Goal: Browse casually: Explore the website without a specific task or goal

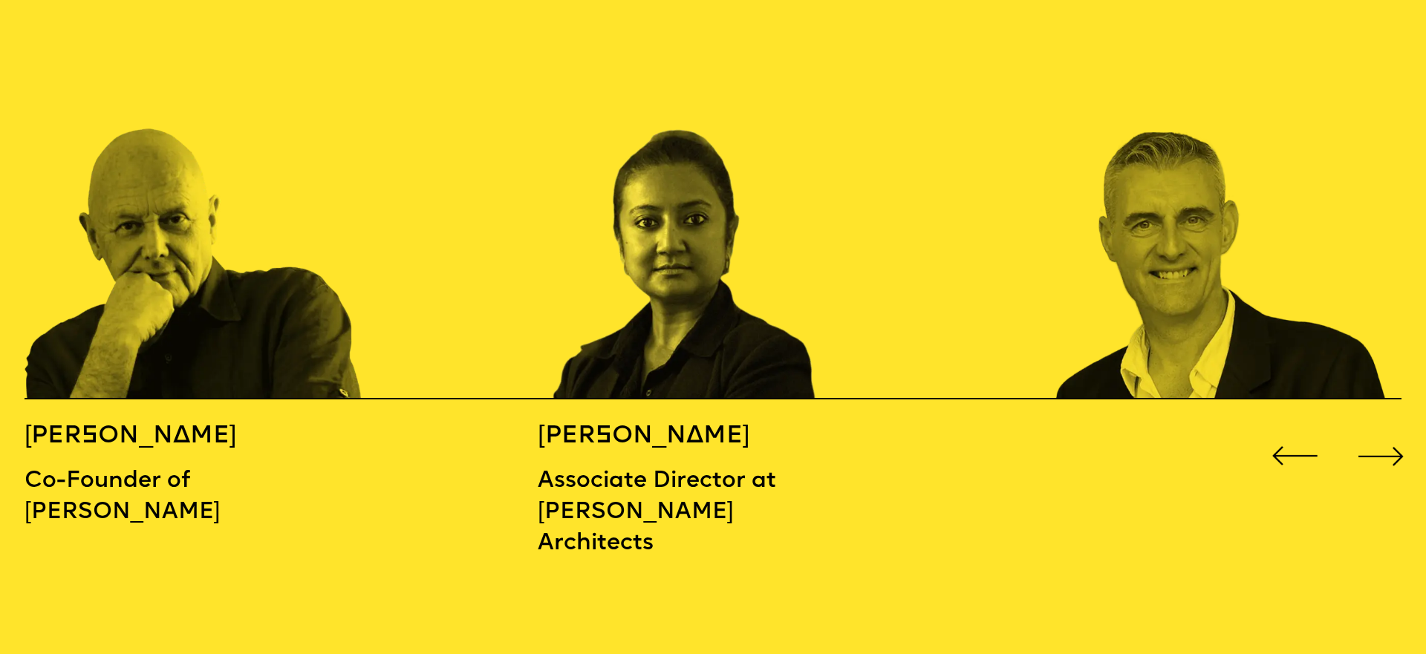
scroll to position [2244, 0]
click at [1391, 429] on div "Next slide" at bounding box center [1381, 457] width 57 height 57
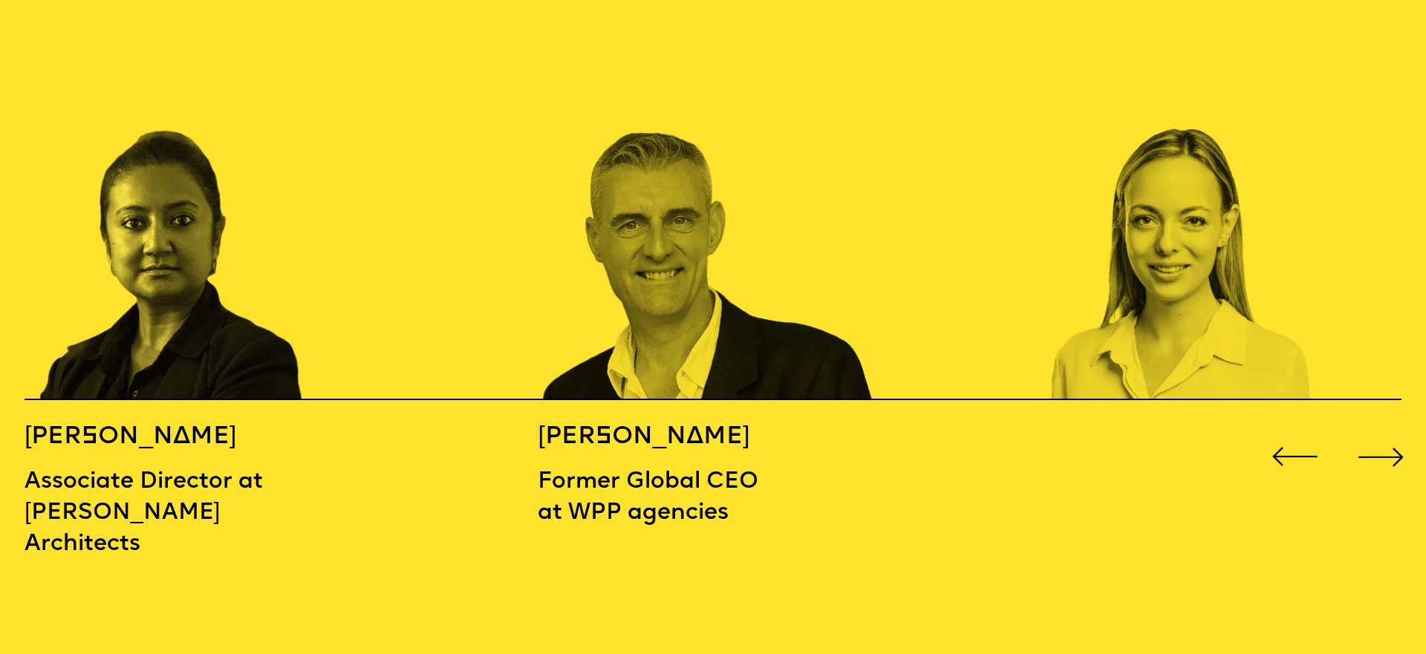
click at [1391, 429] on div "Next slide" at bounding box center [1381, 457] width 57 height 57
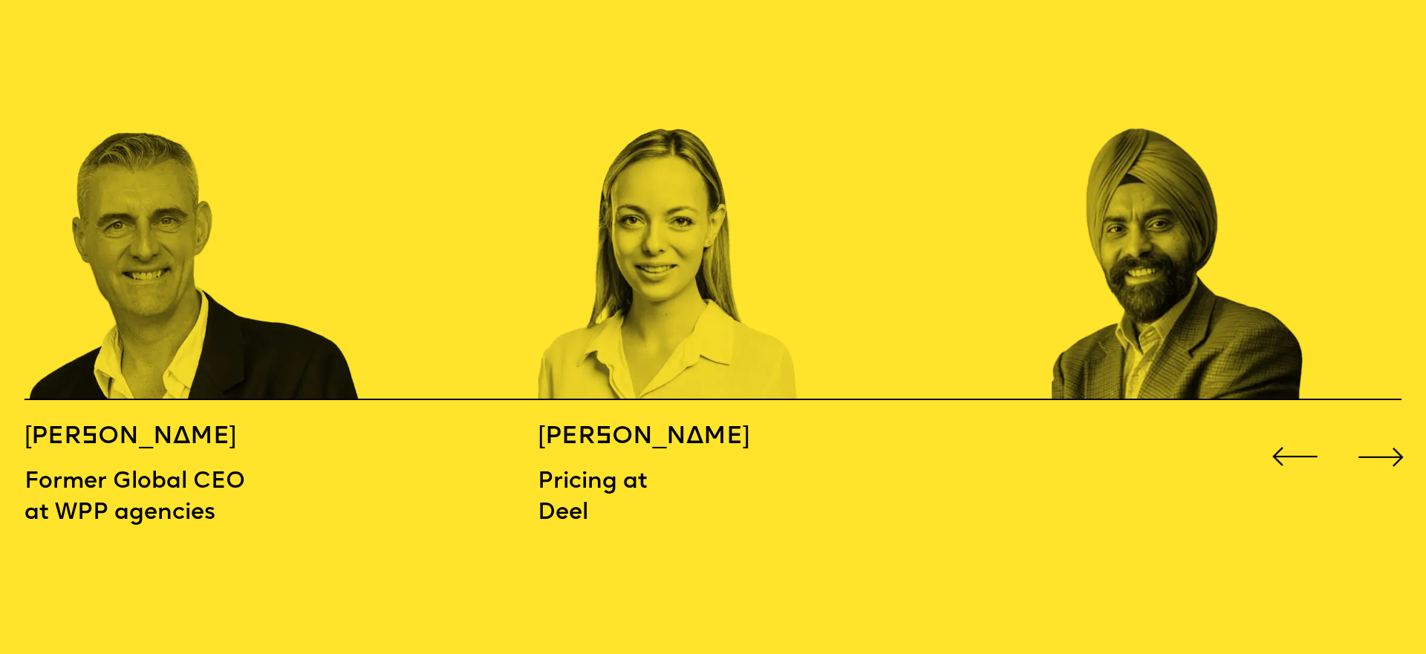
click at [1391, 429] on div "Next slide" at bounding box center [1381, 457] width 57 height 57
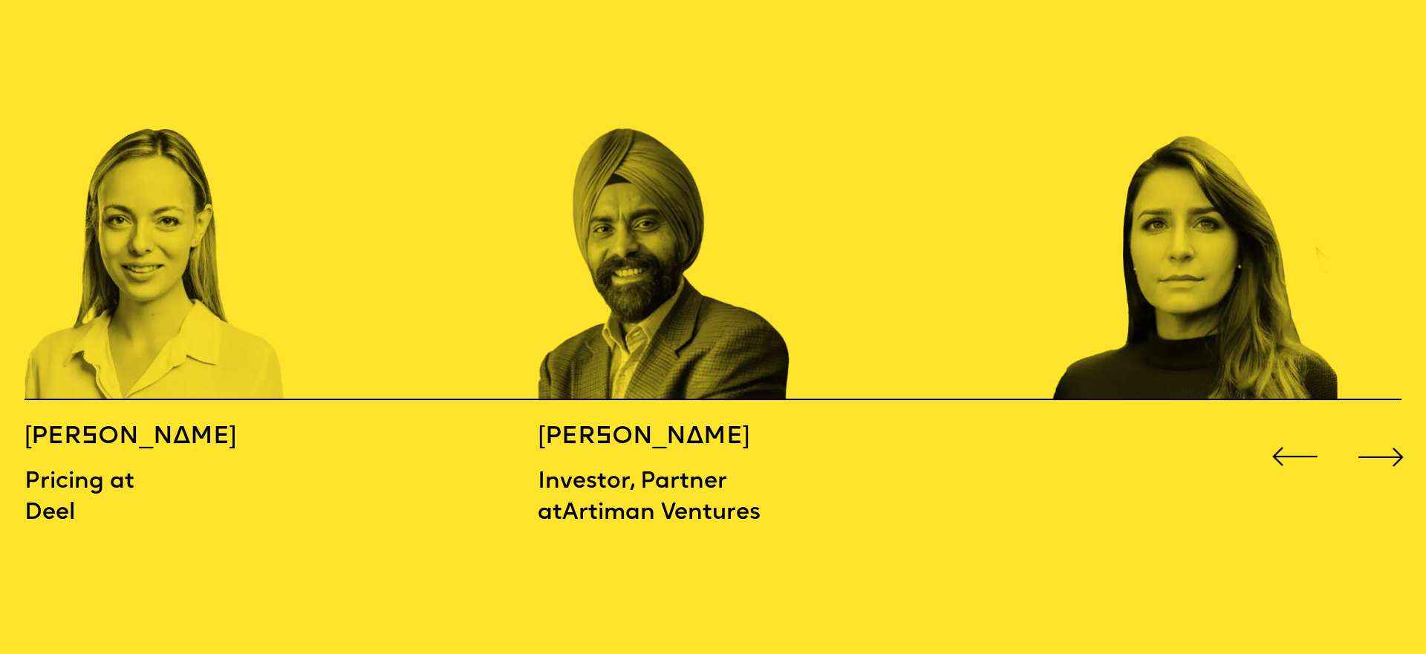
click at [1391, 429] on div "Next slide" at bounding box center [1381, 457] width 57 height 57
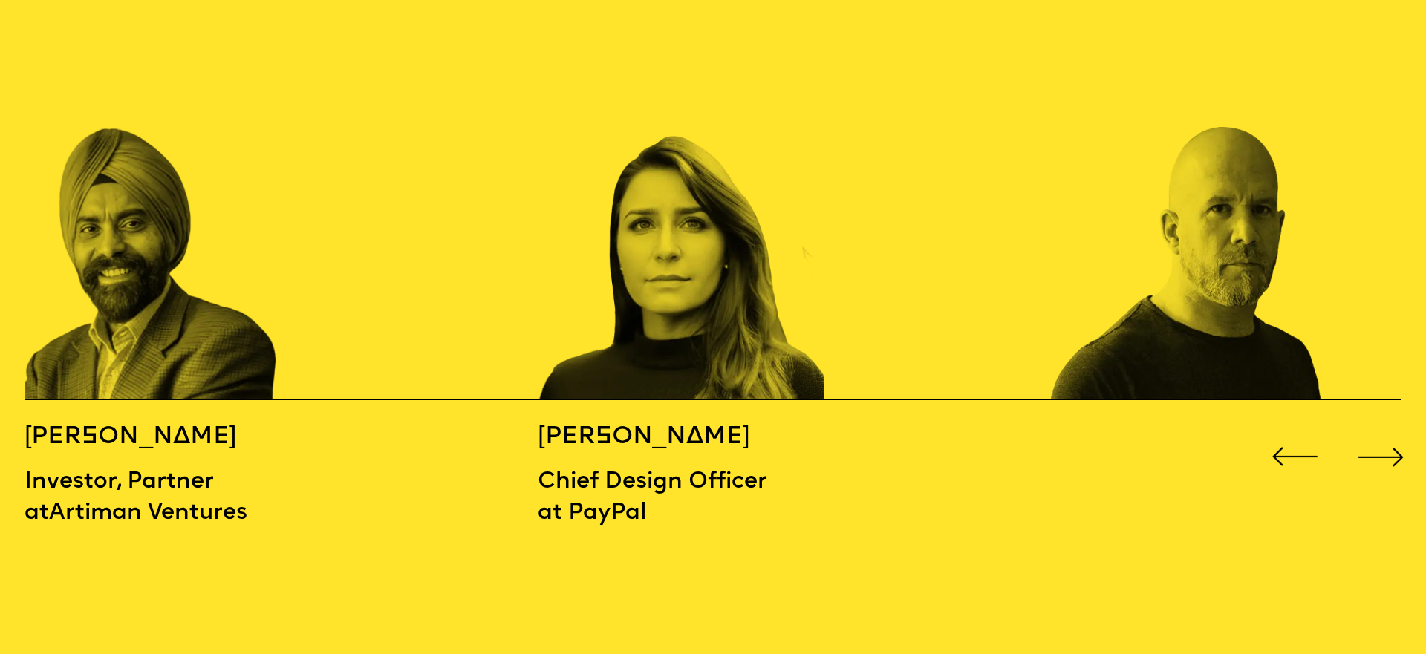
click at [1391, 429] on div "Next slide" at bounding box center [1381, 457] width 57 height 57
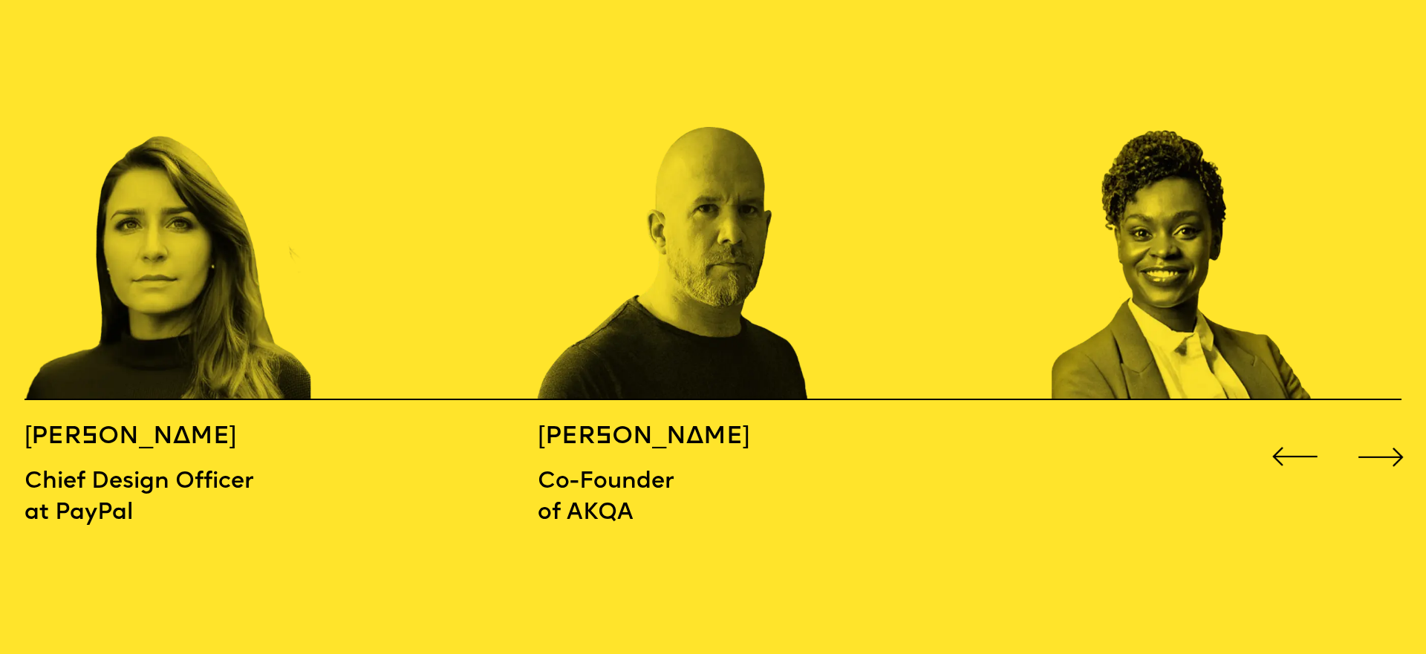
click at [1391, 429] on div "Next slide" at bounding box center [1381, 457] width 57 height 57
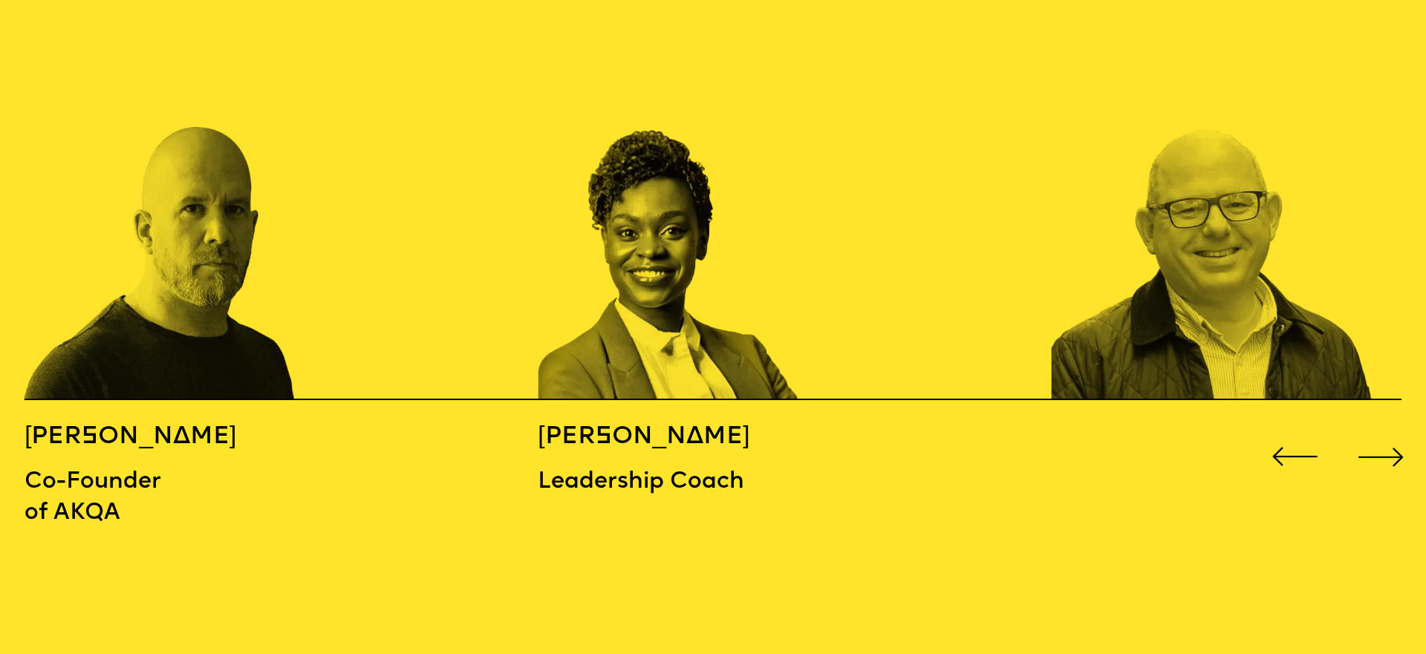
click at [1391, 429] on div "Next slide" at bounding box center [1381, 457] width 57 height 57
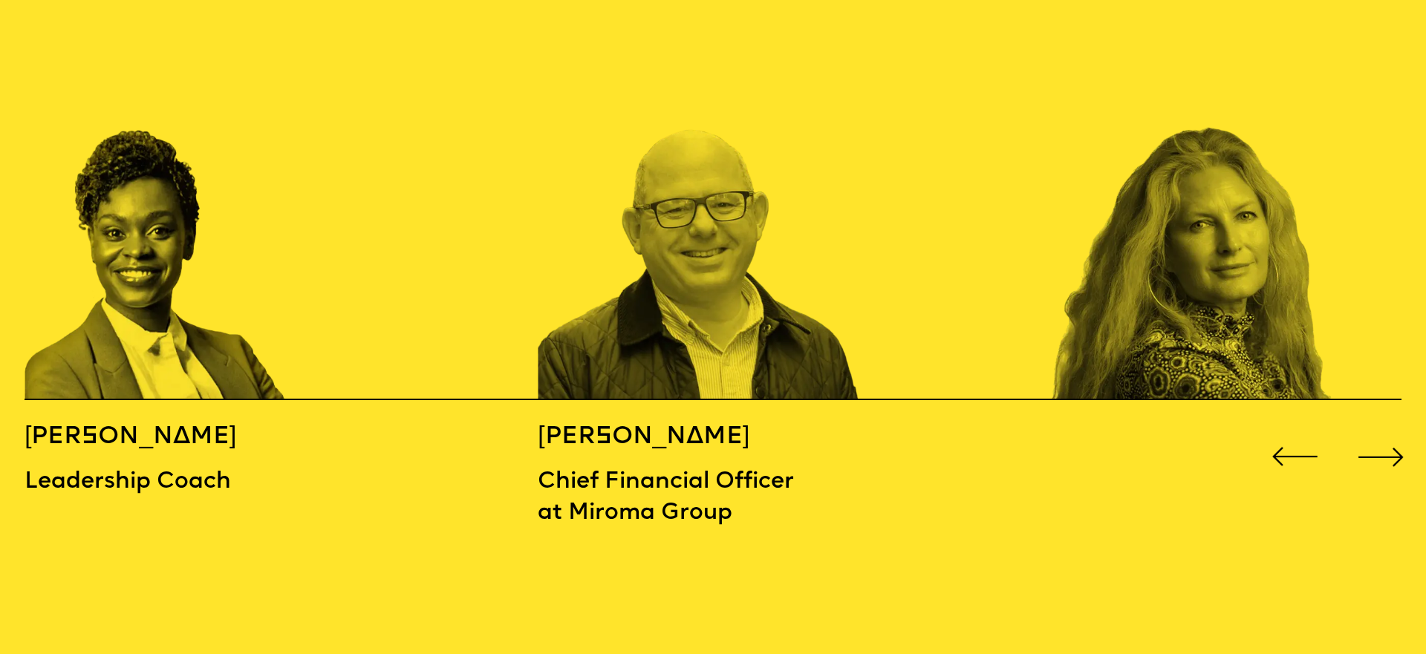
click at [1391, 429] on div "Next slide" at bounding box center [1381, 457] width 57 height 57
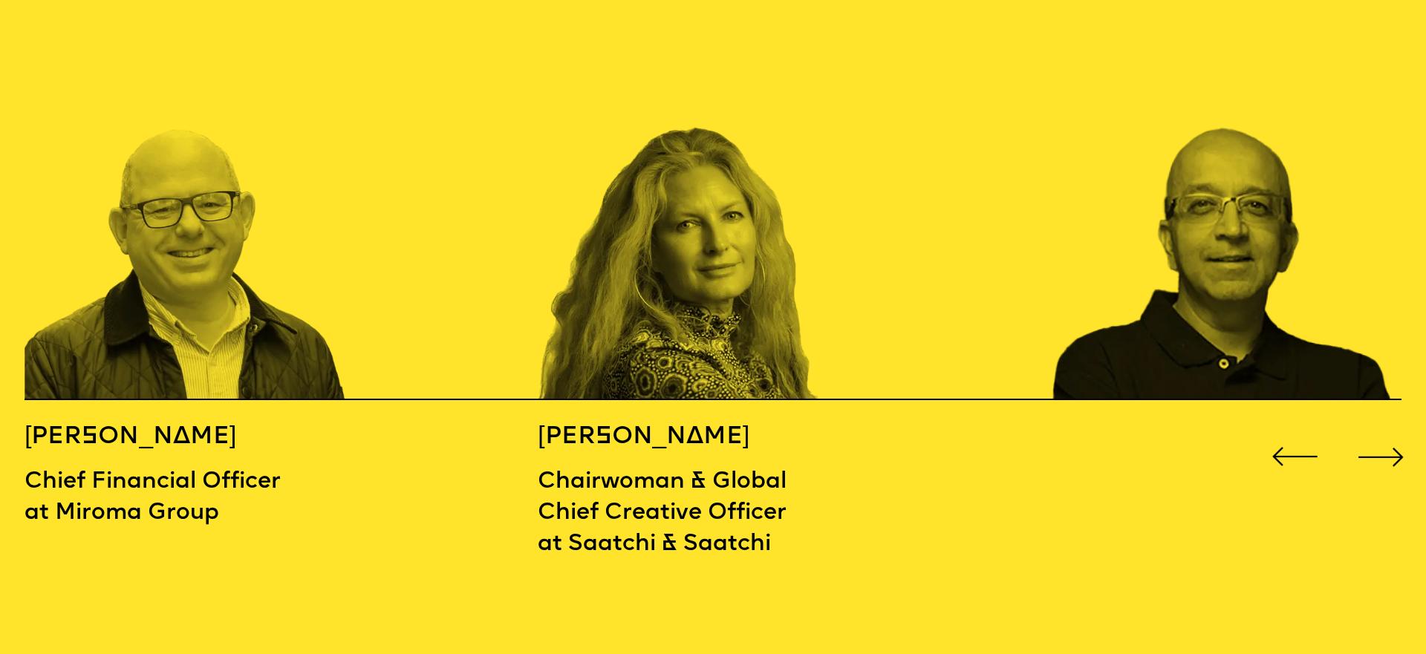
click at [1391, 429] on div "Next slide" at bounding box center [1381, 457] width 57 height 57
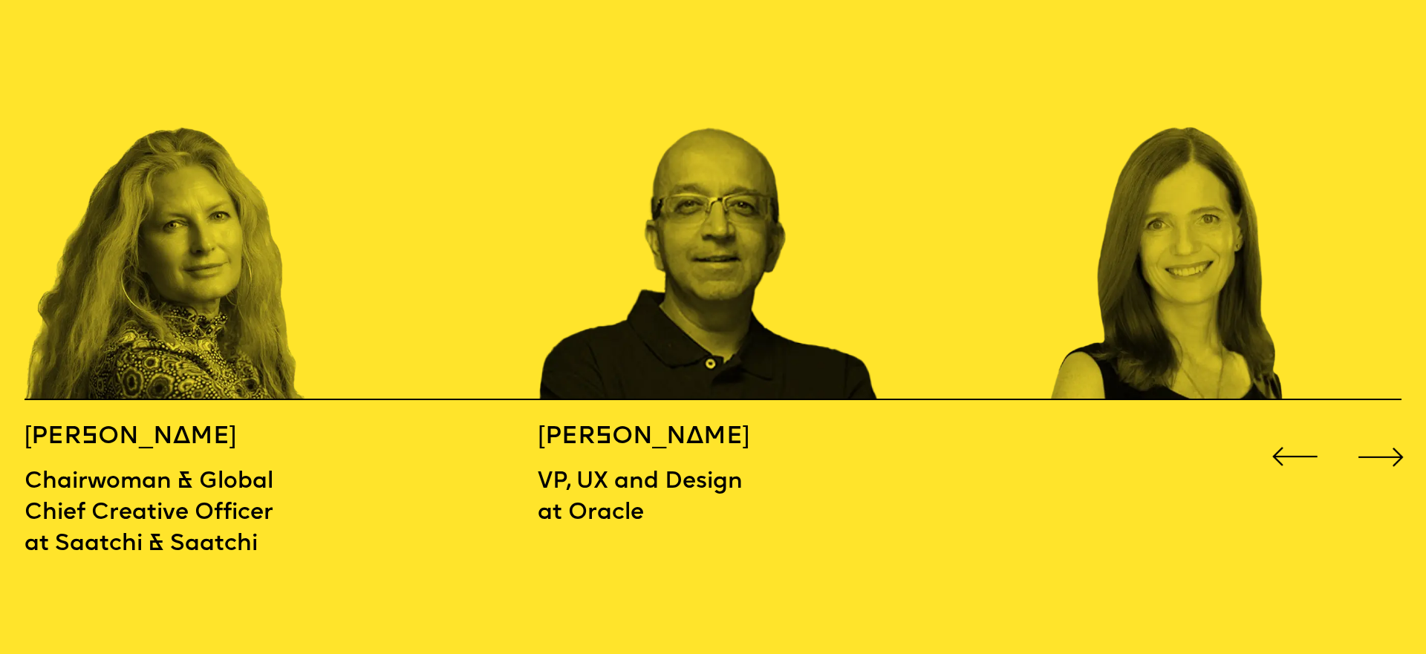
click at [1391, 429] on div "Next slide" at bounding box center [1381, 457] width 57 height 57
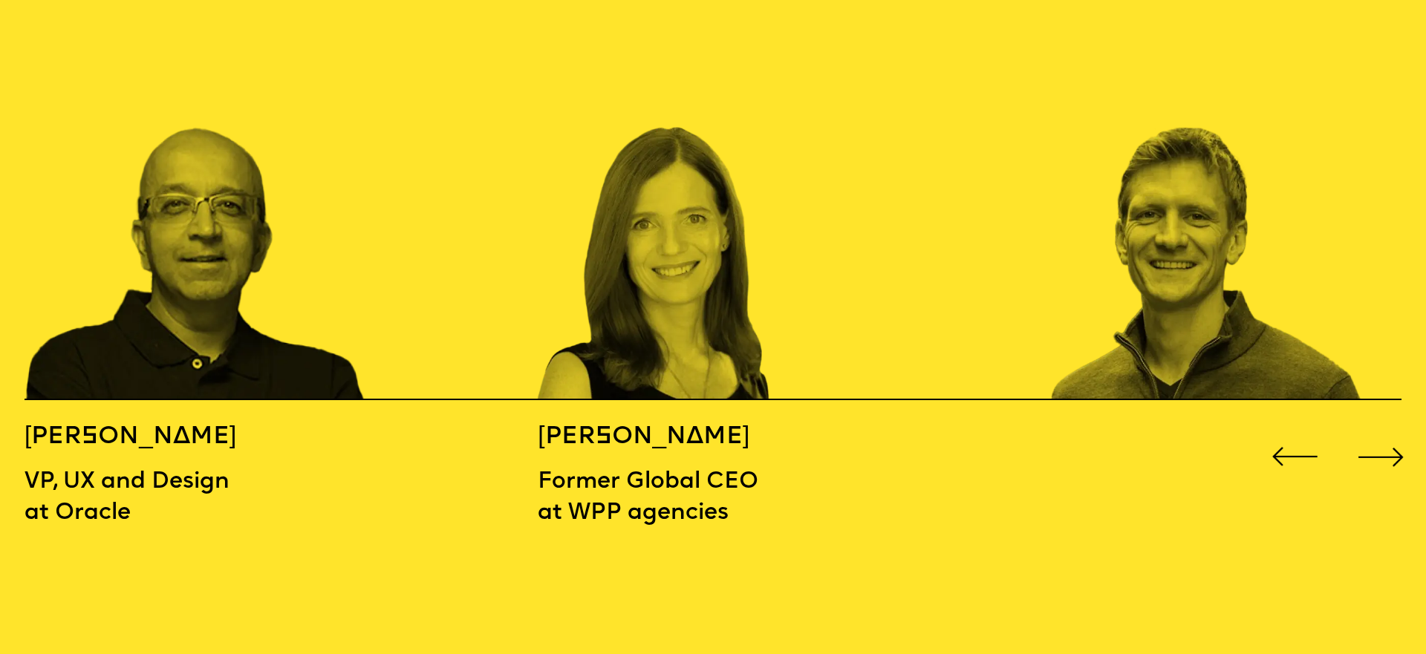
click at [1391, 429] on div "Next slide" at bounding box center [1381, 457] width 57 height 57
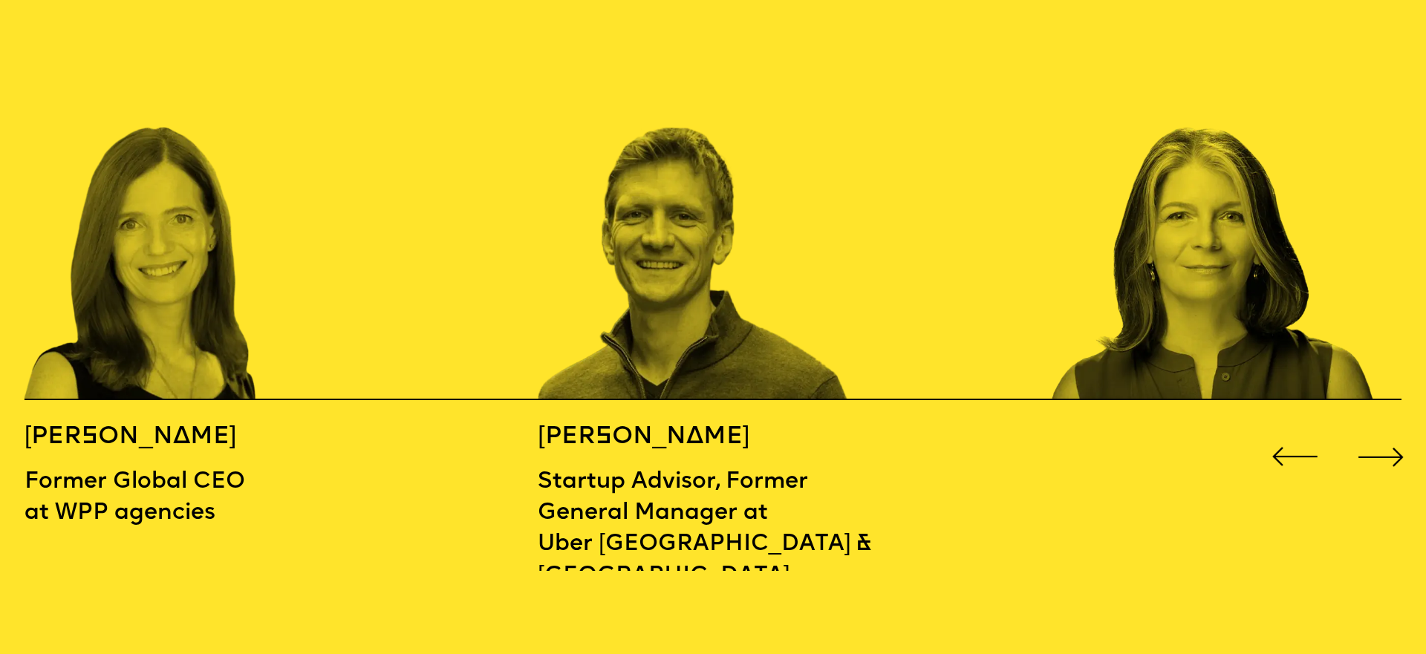
click at [1391, 429] on div "Next slide" at bounding box center [1381, 457] width 57 height 57
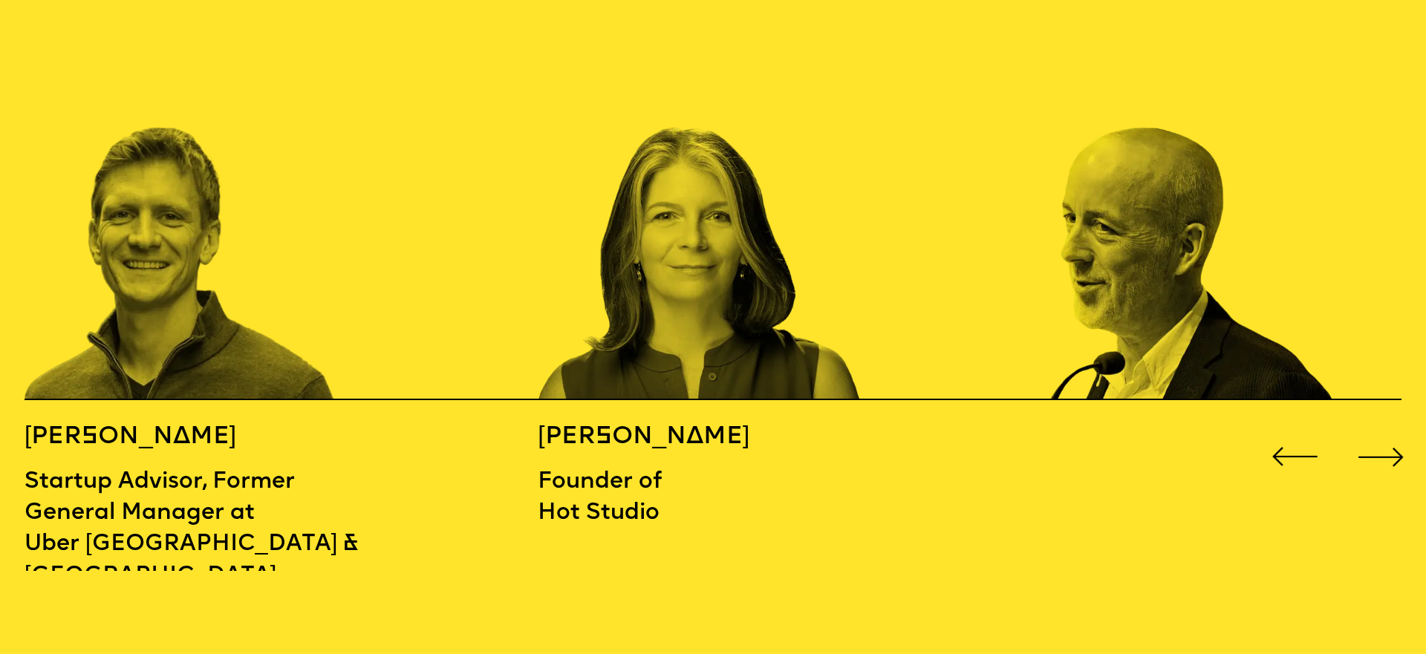
click at [1391, 429] on div "Next slide" at bounding box center [1381, 457] width 57 height 57
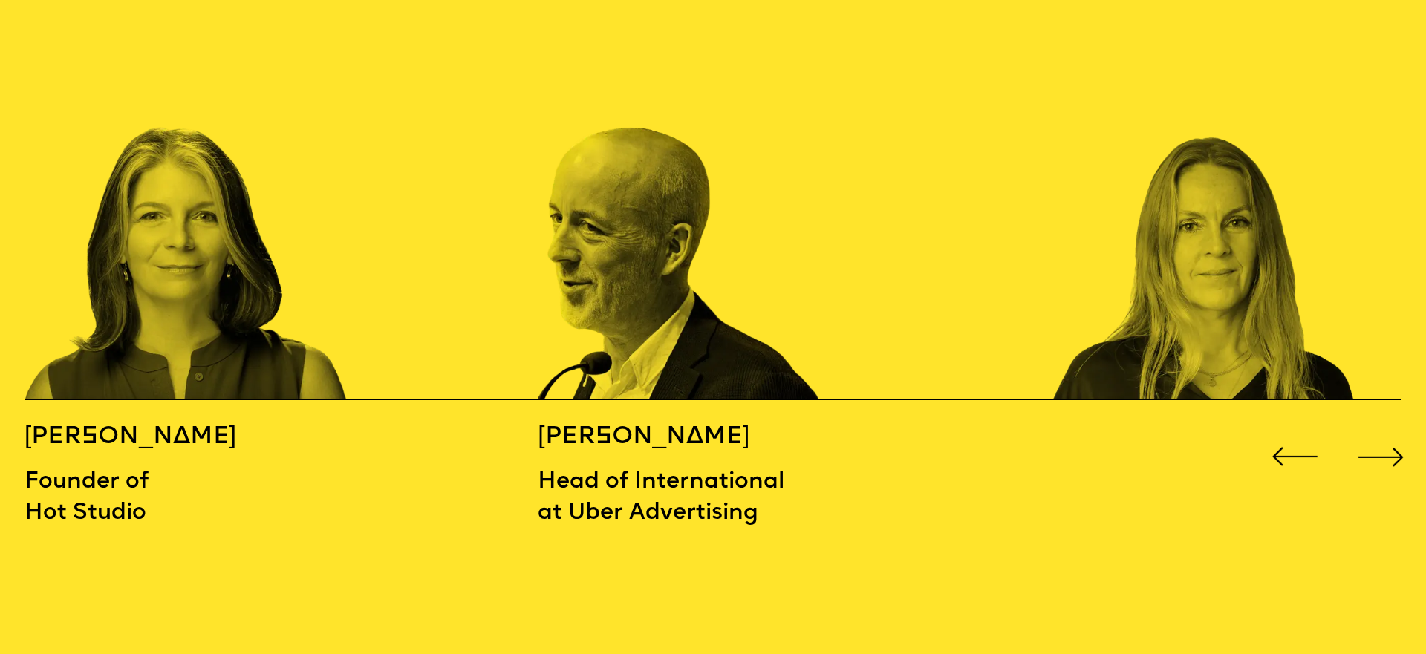
click at [1391, 429] on div "Next slide" at bounding box center [1381, 457] width 57 height 57
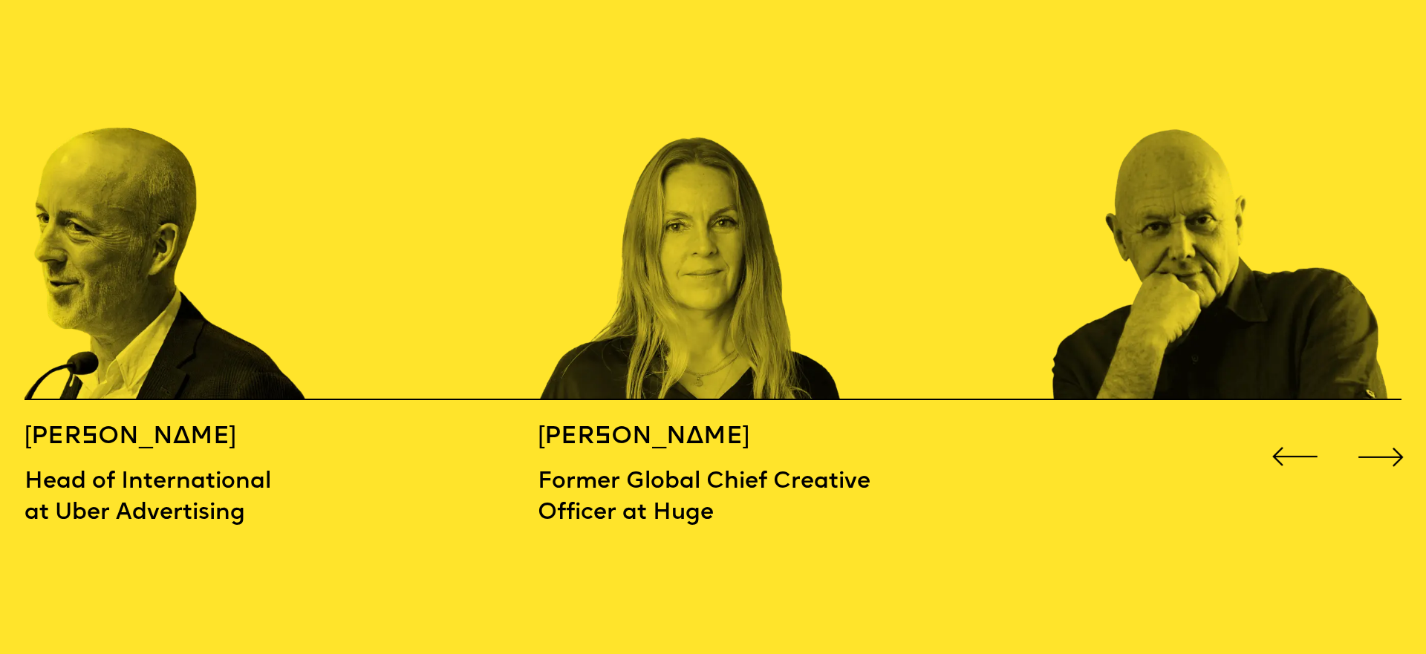
click at [1391, 429] on div "Next slide" at bounding box center [1381, 457] width 57 height 57
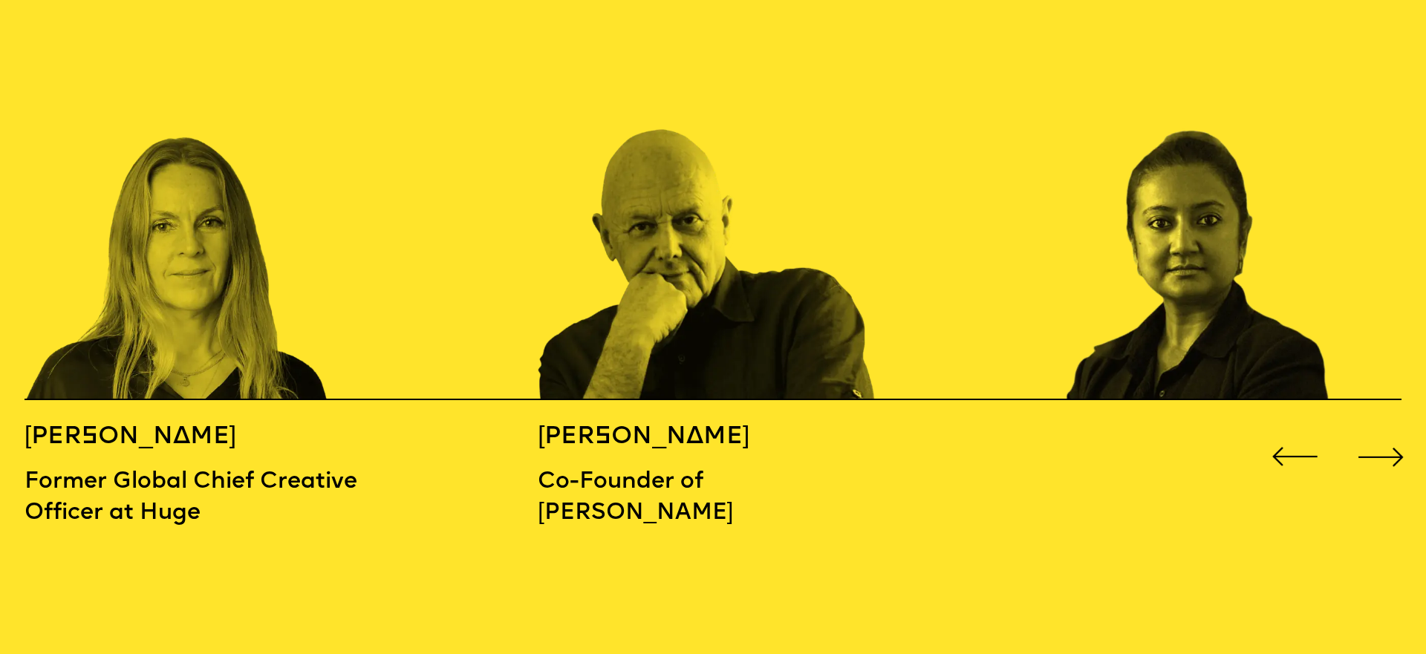
click at [1391, 429] on div "Next slide" at bounding box center [1381, 457] width 57 height 57
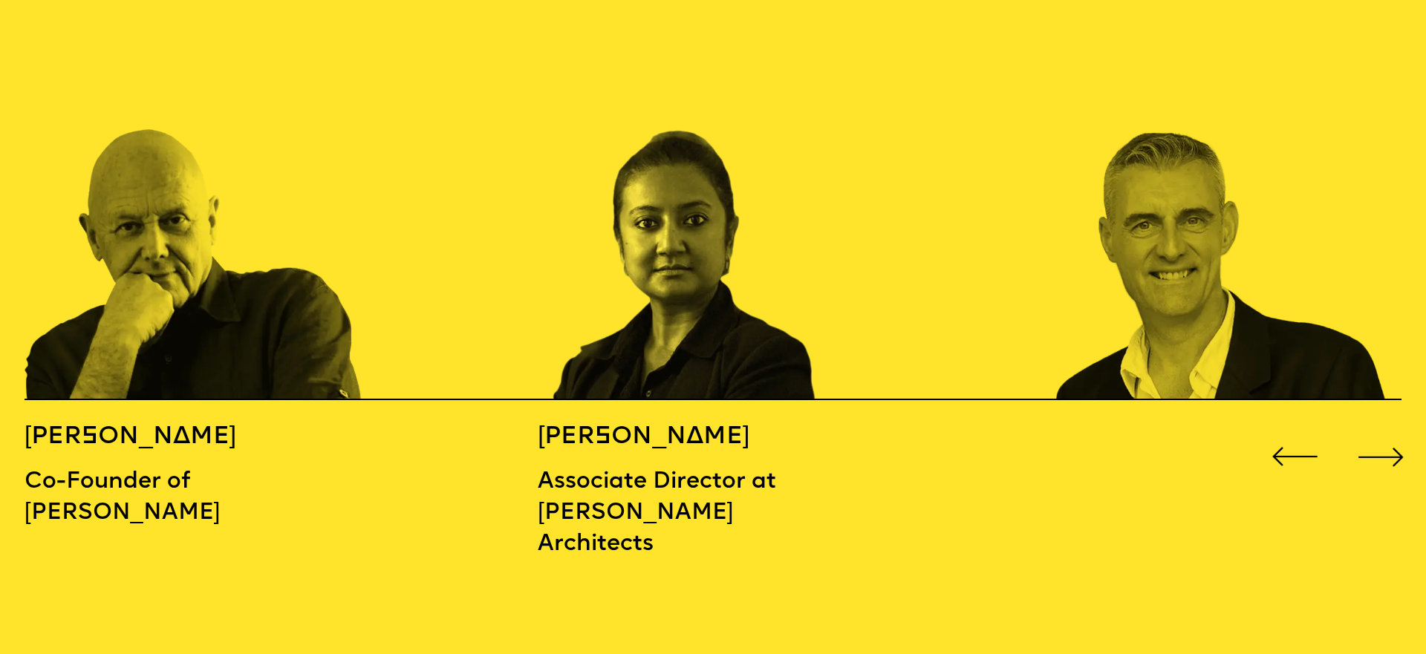
click at [1391, 429] on div "Next slide" at bounding box center [1381, 457] width 57 height 57
